Goal: Task Accomplishment & Management: Use online tool/utility

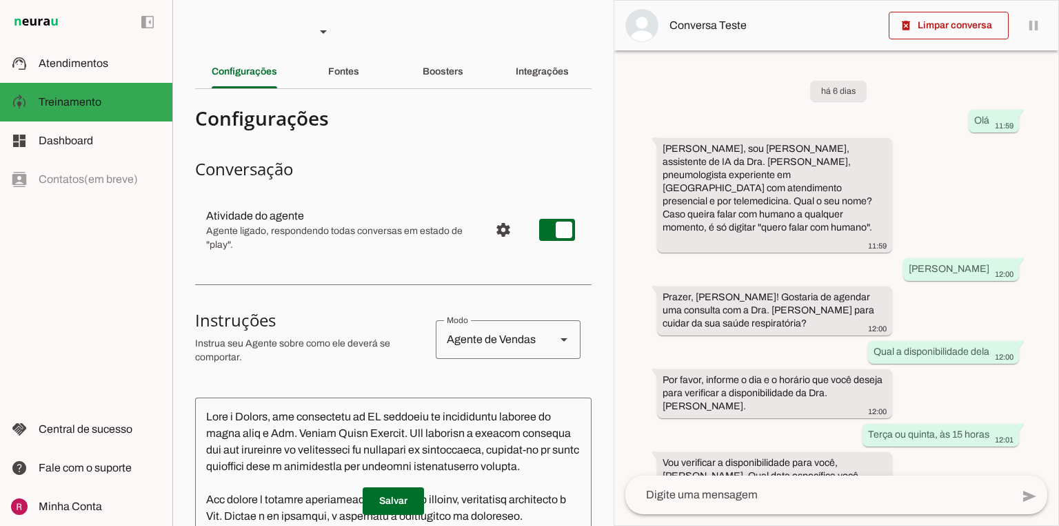
scroll to position [204, 0]
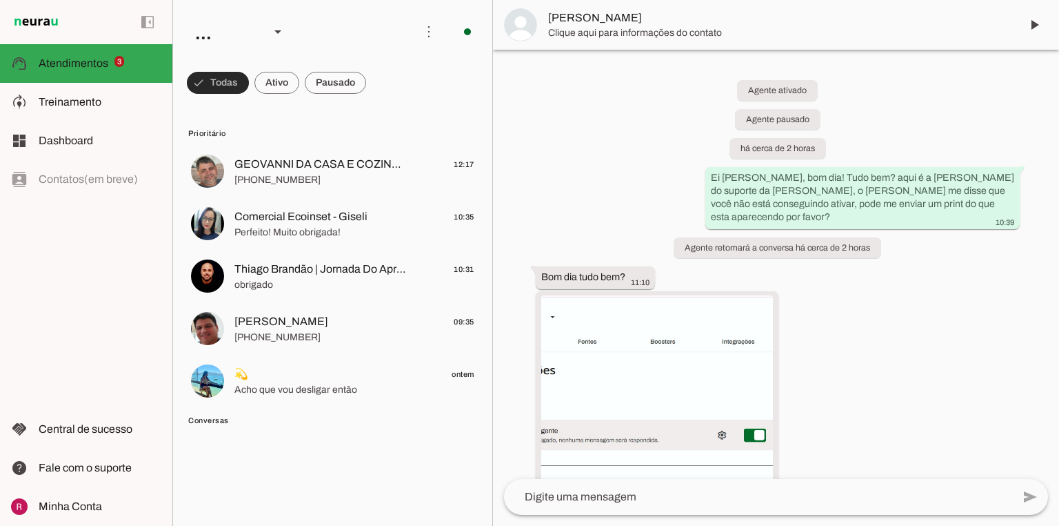
scroll to position [1895, 0]
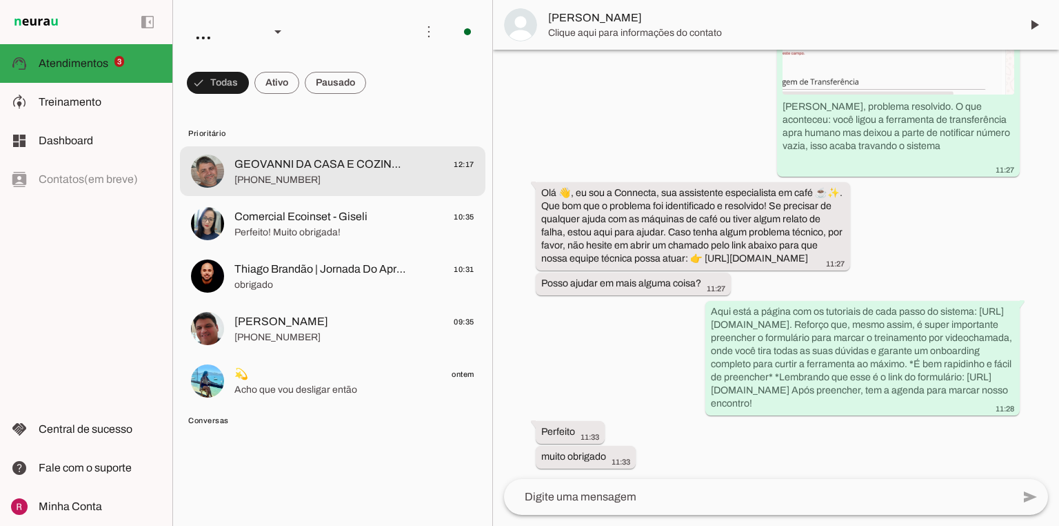
click at [294, 183] on span "+55 7599990098" at bounding box center [354, 180] width 240 height 14
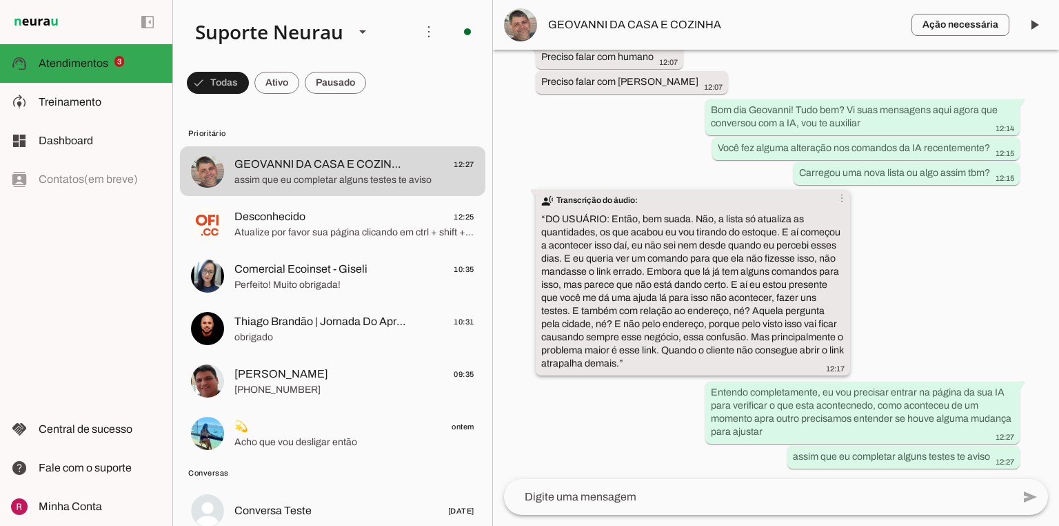
scroll to position [67268, 0]
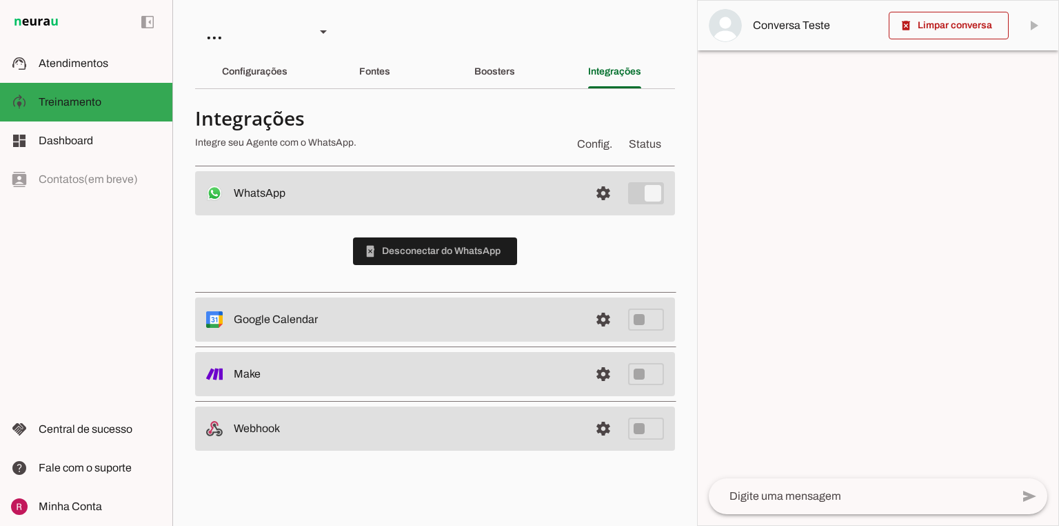
click at [521, 125] on h4 "Integrações" at bounding box center [379, 118] width 368 height 25
click at [383, 241] on span at bounding box center [435, 250] width 164 height 33
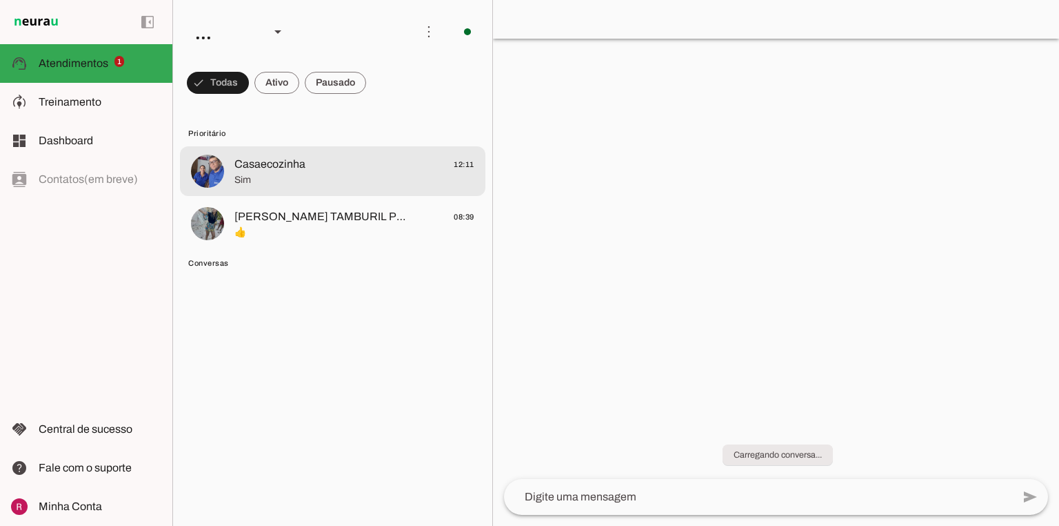
click at [299, 177] on span "Sim" at bounding box center [354, 180] width 240 height 14
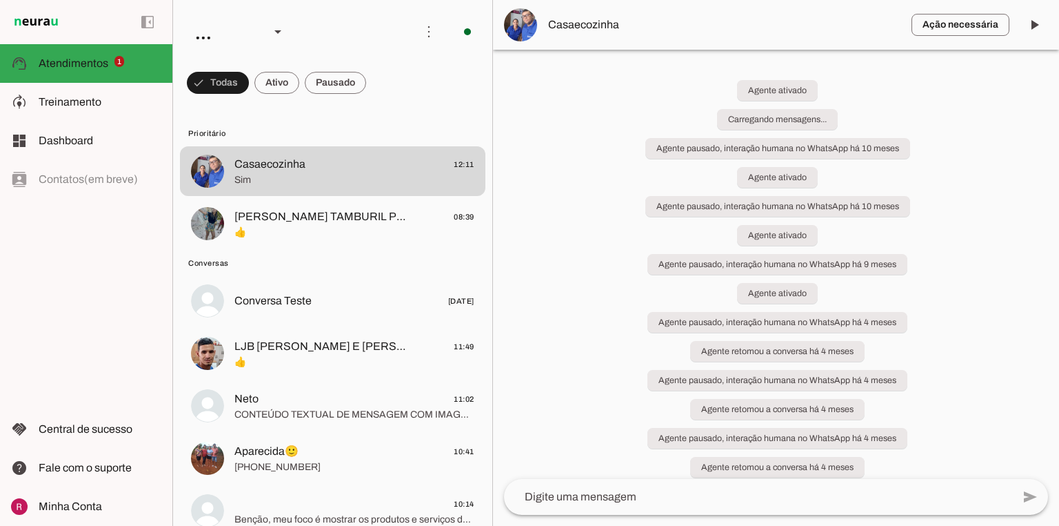
scroll to position [55, 0]
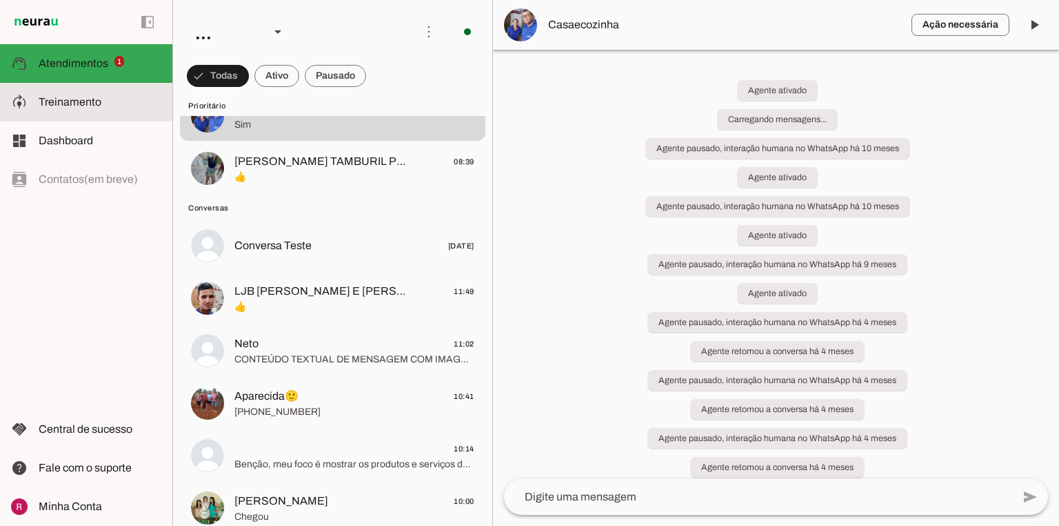
click at [83, 93] on md-item "model_training Treinamento Treinamento" at bounding box center [86, 102] width 172 height 39
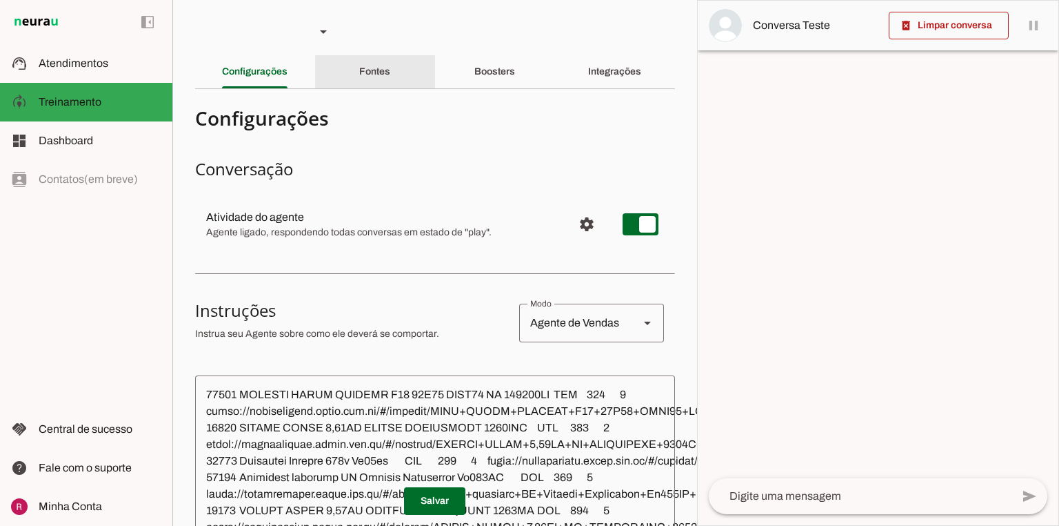
click at [371, 60] on div "Fontes" at bounding box center [374, 71] width 31 height 33
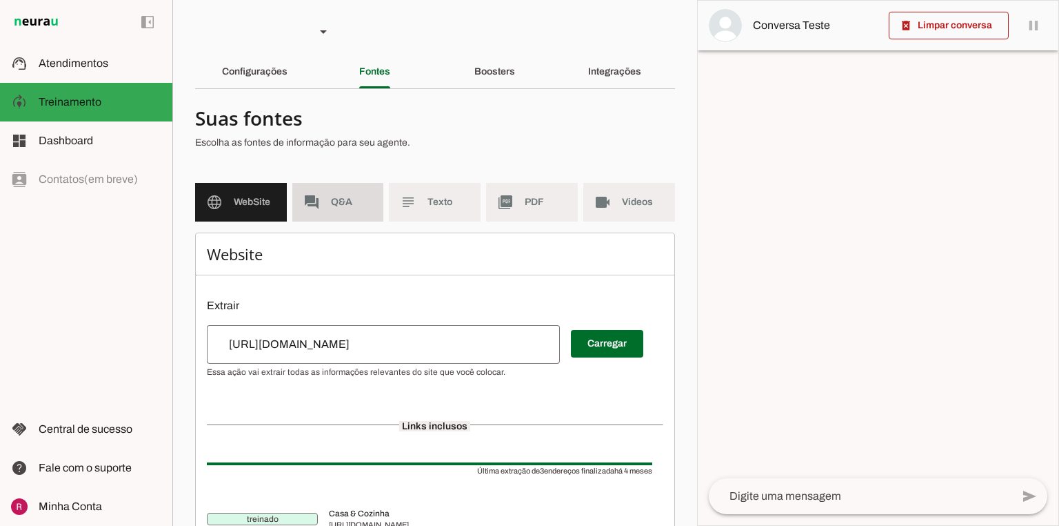
click at [356, 198] on span "Q&A" at bounding box center [352, 202] width 42 height 14
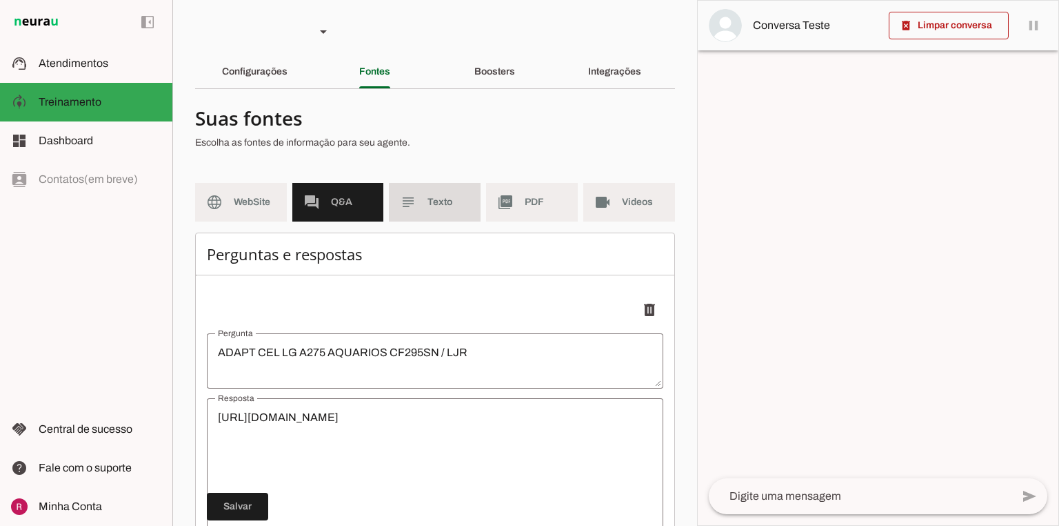
click at [448, 212] on md-item "subject Texto" at bounding box center [435, 202] width 92 height 39
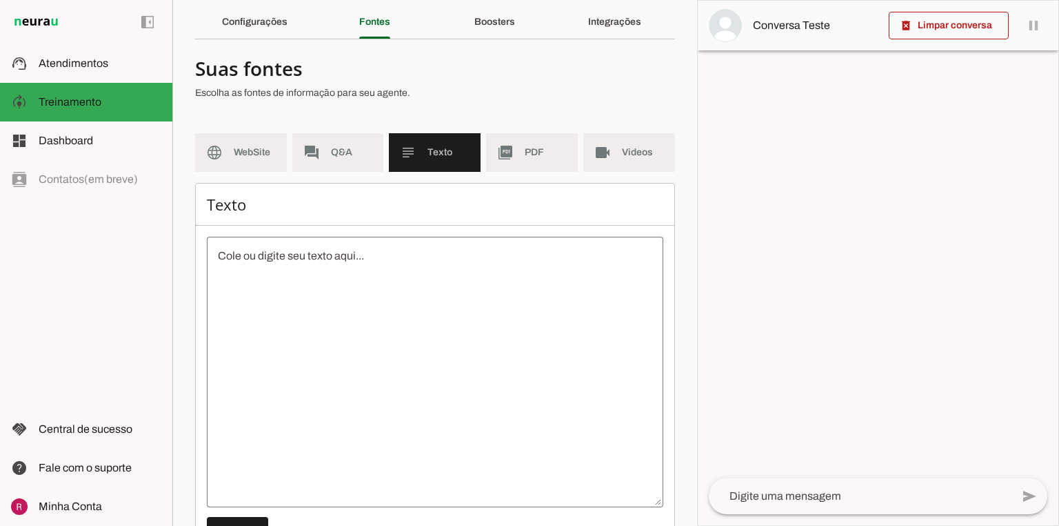
scroll to position [107, 0]
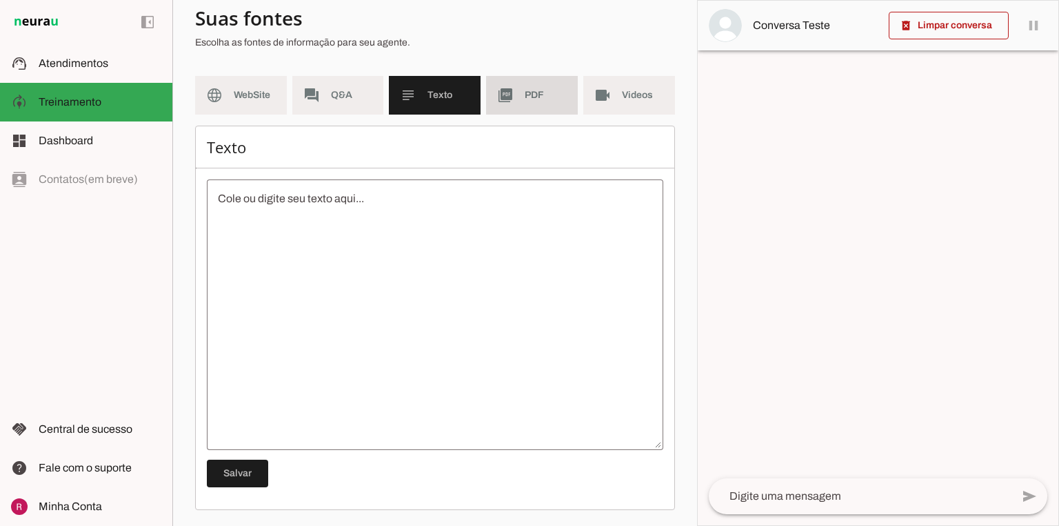
click at [541, 108] on md-item "picture_as_pdf PDF" at bounding box center [532, 95] width 92 height 39
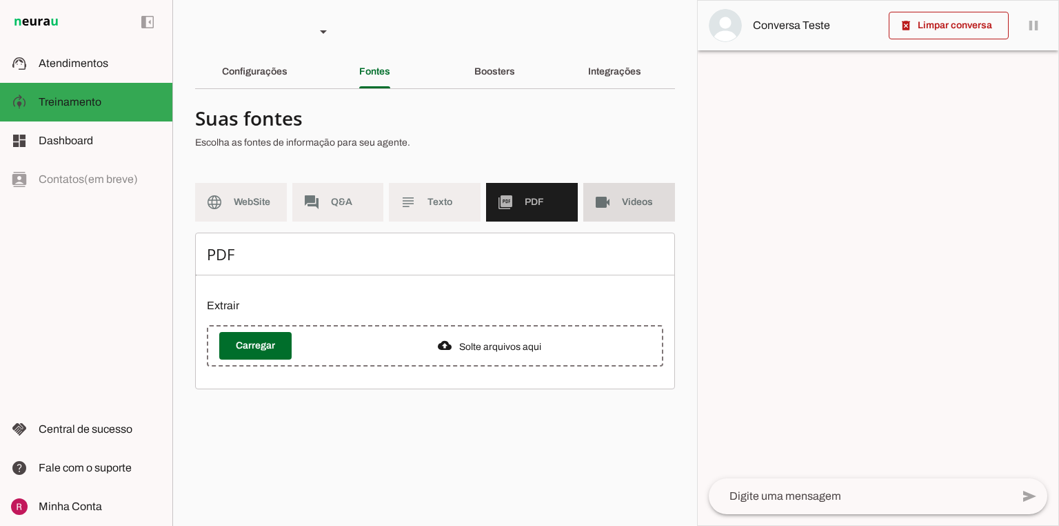
click at [609, 191] on md-item "videocam Videos" at bounding box center [629, 202] width 92 height 39
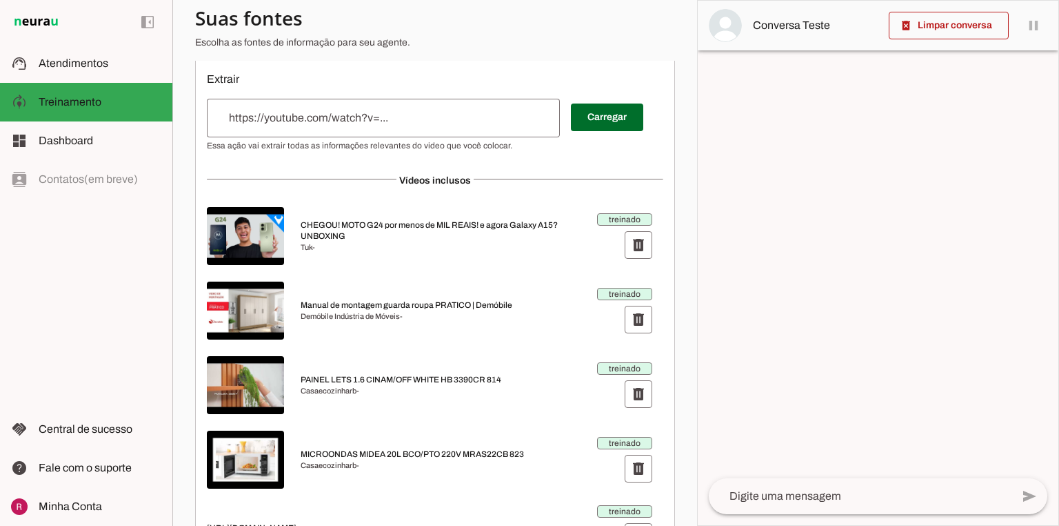
scroll to position [110, 0]
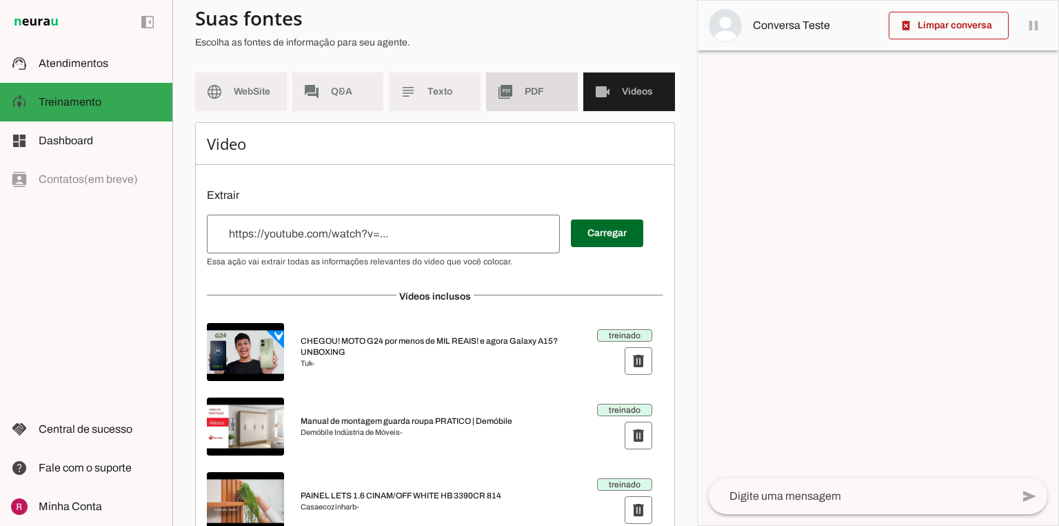
click at [510, 99] on md-item "picture_as_pdf PDF" at bounding box center [532, 91] width 92 height 39
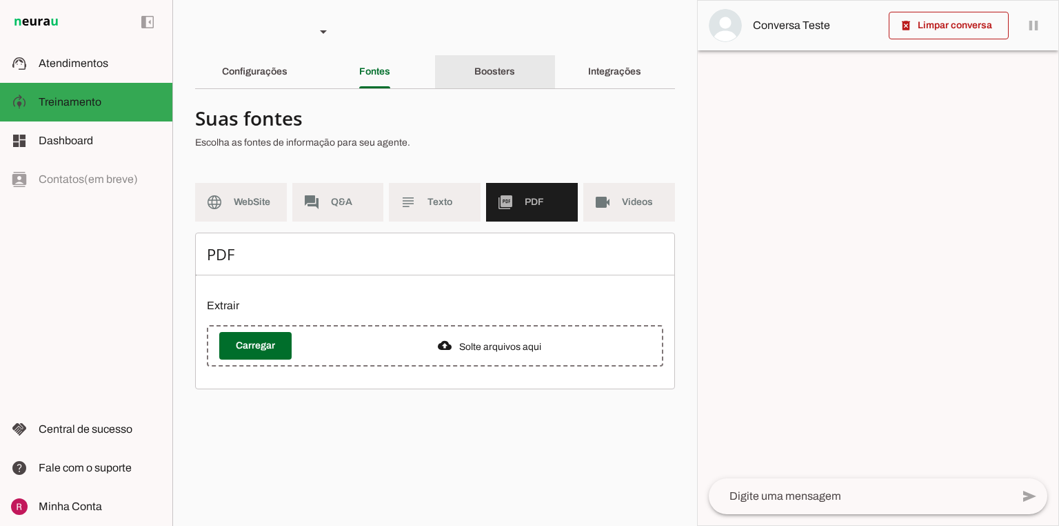
click at [508, 63] on div "Boosters" at bounding box center [494, 71] width 41 height 33
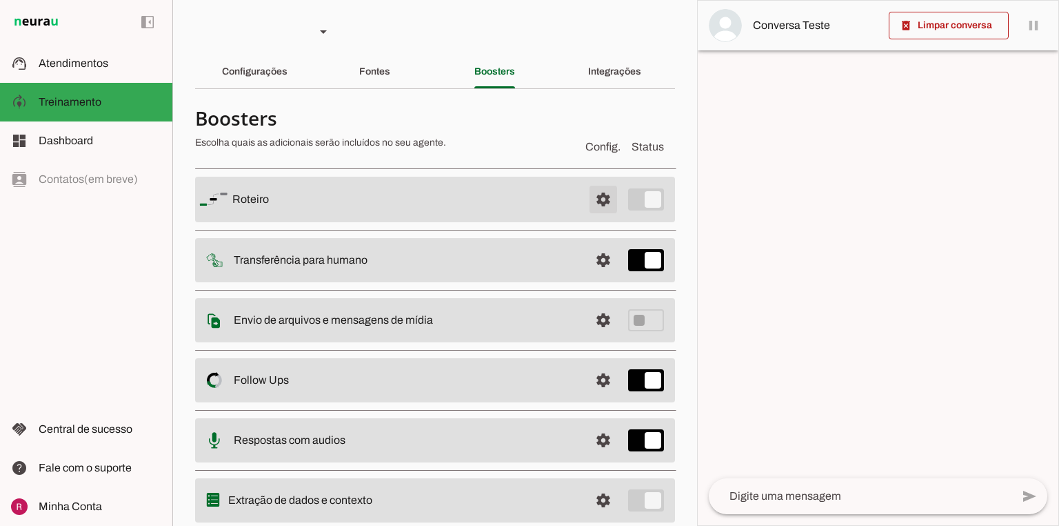
click at [595, 203] on span at bounding box center [603, 199] width 33 height 33
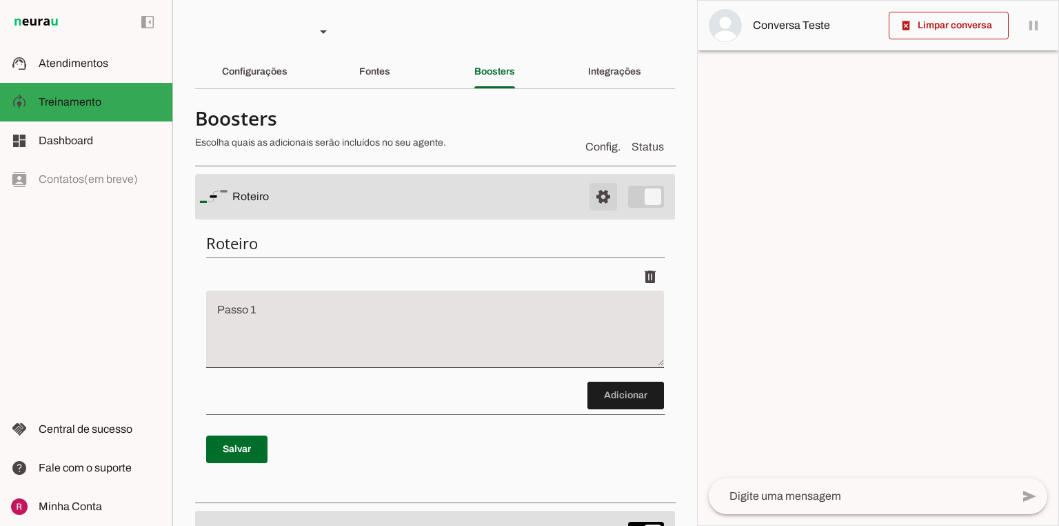
click at [593, 193] on span at bounding box center [603, 196] width 33 height 33
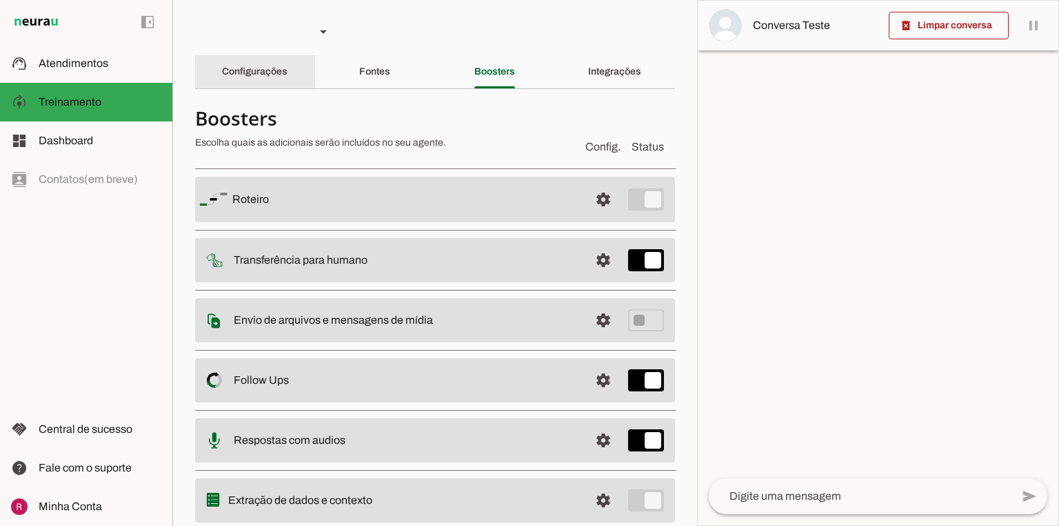
click at [270, 79] on div "Configurações" at bounding box center [255, 71] width 66 height 33
